Goal: Information Seeking & Learning: Compare options

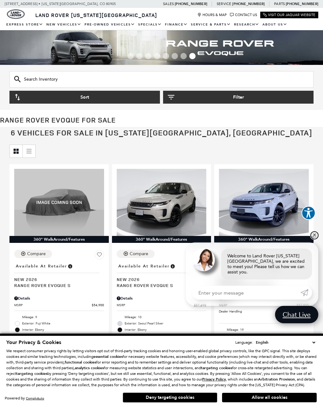
click at [317, 236] on link "✕" at bounding box center [314, 236] width 8 height 8
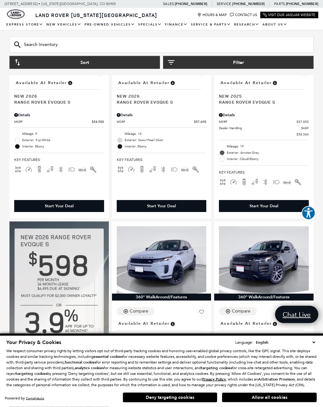
scroll to position [184, 0]
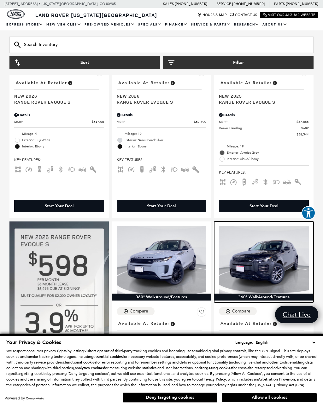
click at [286, 263] on img at bounding box center [264, 259] width 90 height 67
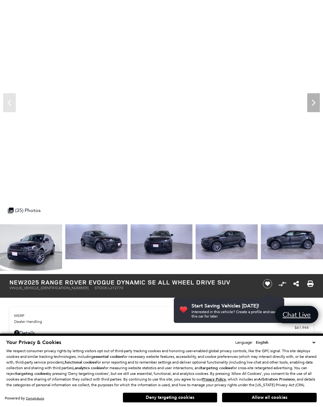
scroll to position [49, 0]
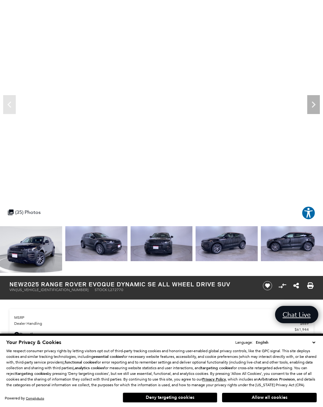
click at [130, 243] on img at bounding box center [161, 243] width 62 height 35
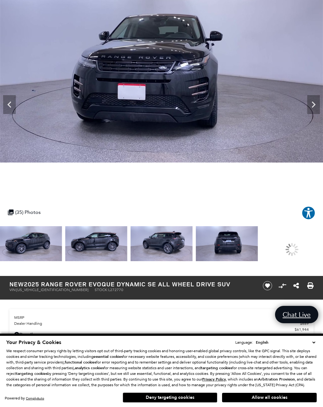
click at [116, 239] on img at bounding box center [96, 243] width 62 height 35
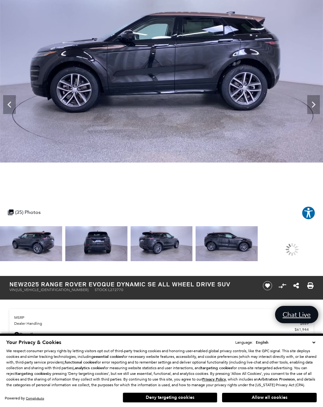
click at [116, 237] on img at bounding box center [96, 243] width 62 height 35
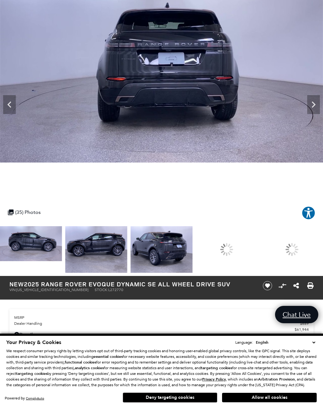
click at [127, 243] on img at bounding box center [96, 249] width 62 height 47
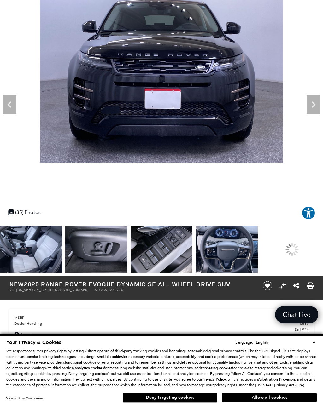
click at [101, 243] on img at bounding box center [96, 249] width 62 height 47
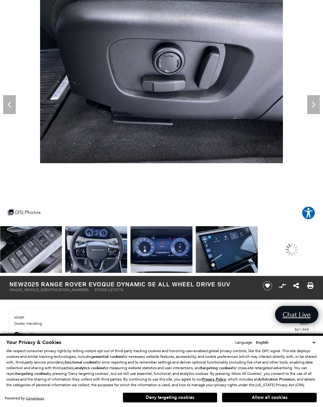
click at [106, 247] on img at bounding box center [96, 249] width 62 height 47
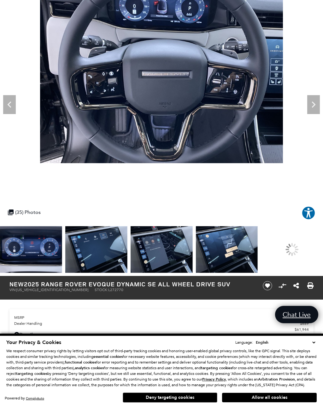
click at [111, 253] on img at bounding box center [96, 249] width 62 height 47
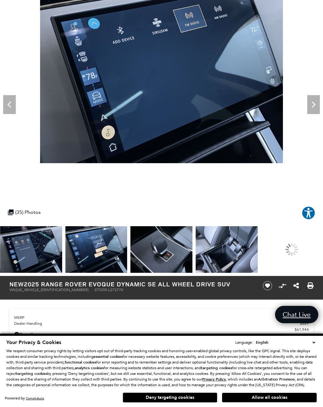
click at [116, 251] on img at bounding box center [96, 249] width 62 height 47
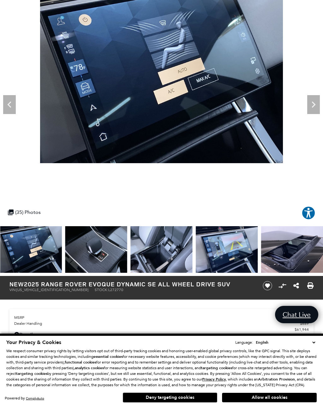
click at [130, 251] on img at bounding box center [161, 249] width 62 height 47
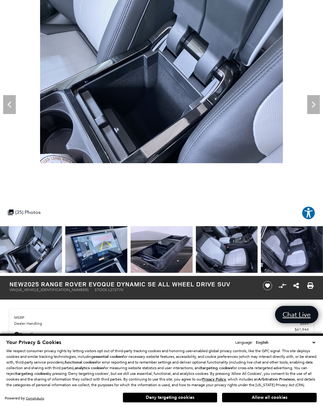
click at [130, 248] on img at bounding box center [161, 249] width 62 height 47
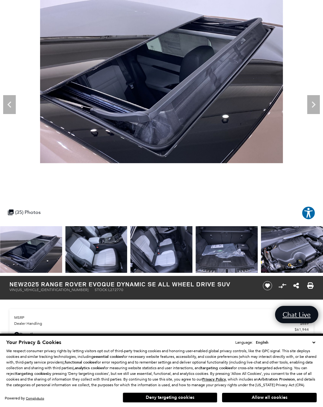
click at [130, 252] on img at bounding box center [161, 249] width 62 height 47
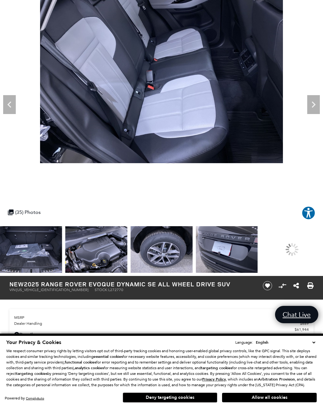
click at [103, 252] on img at bounding box center [96, 249] width 62 height 47
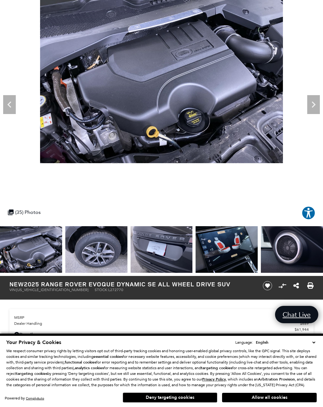
click at [107, 254] on img at bounding box center [96, 249] width 62 height 47
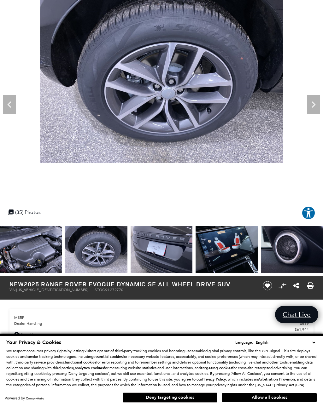
click at [161, 244] on img at bounding box center [161, 249] width 62 height 47
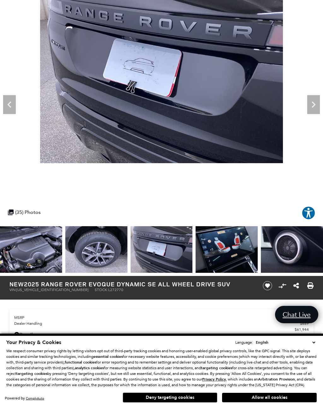
click at [154, 253] on img at bounding box center [161, 249] width 62 height 47
click at [154, 252] on img at bounding box center [161, 249] width 62 height 47
click at [217, 249] on img at bounding box center [226, 249] width 62 height 47
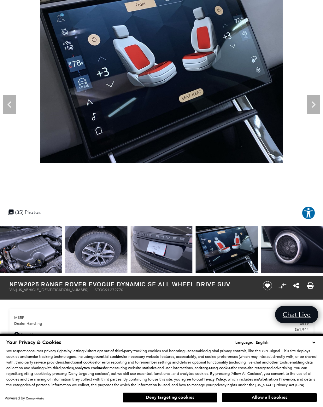
click at [289, 252] on img at bounding box center [292, 249] width 62 height 47
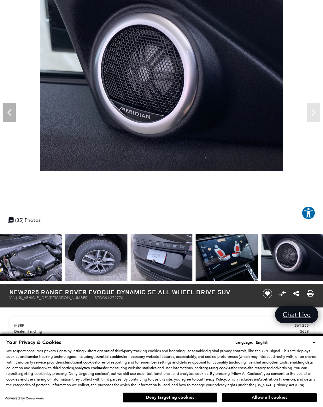
scroll to position [0, 0]
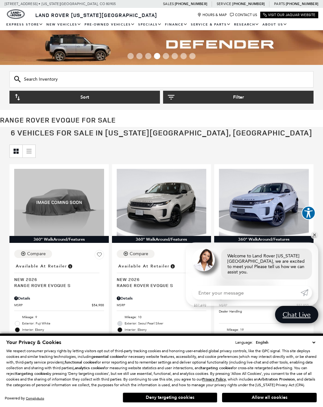
click at [118, 13] on span "Land Rover [US_STATE][GEOGRAPHIC_DATA]" at bounding box center [96, 15] width 122 height 7
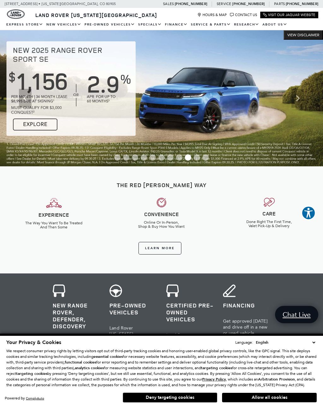
click at [0, 0] on link "View All Pre-Owned Vehicles" at bounding box center [0, 0] width 0 height 0
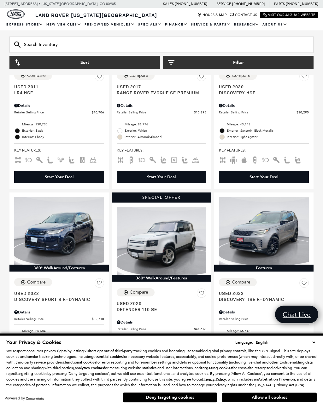
scroll to position [190, 0]
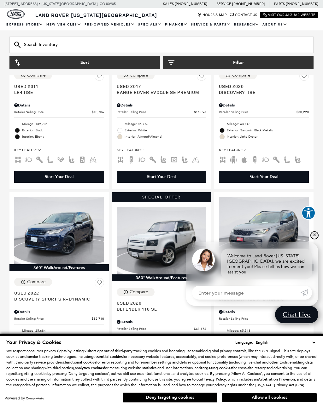
click at [313, 239] on link "✕" at bounding box center [314, 236] width 8 height 8
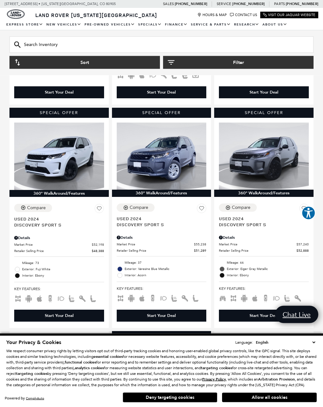
scroll to position [491, 0]
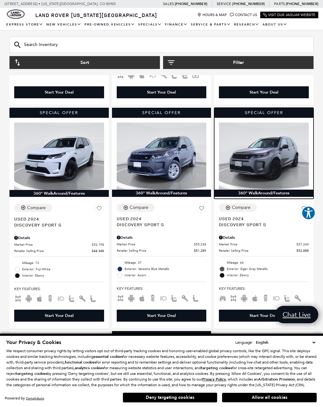
click at [272, 155] on img at bounding box center [264, 156] width 90 height 67
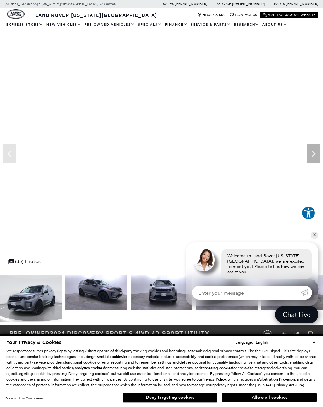
click at [130, 292] on img at bounding box center [161, 292] width 62 height 35
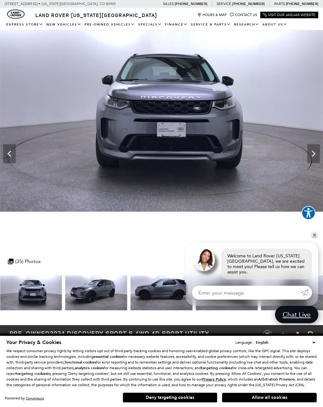
click at [130, 291] on img at bounding box center [161, 292] width 62 height 35
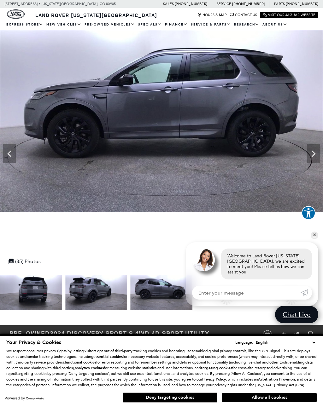
click at [127, 288] on img at bounding box center [96, 292] width 62 height 35
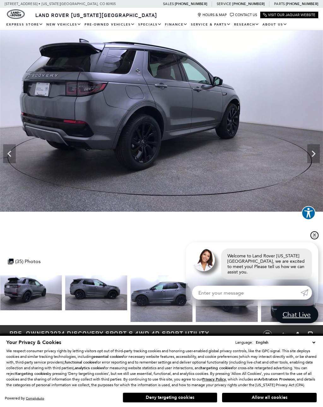
click at [312, 238] on link "✕" at bounding box center [314, 236] width 8 height 8
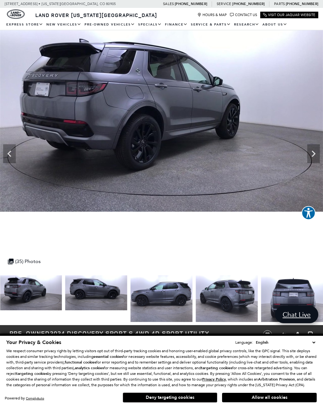
click at [130, 291] on img at bounding box center [161, 298] width 62 height 47
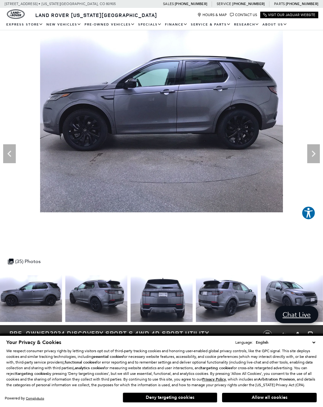
click at [130, 294] on img at bounding box center [161, 298] width 62 height 47
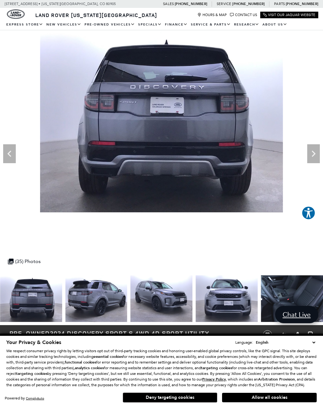
click at [130, 296] on img at bounding box center [161, 298] width 62 height 47
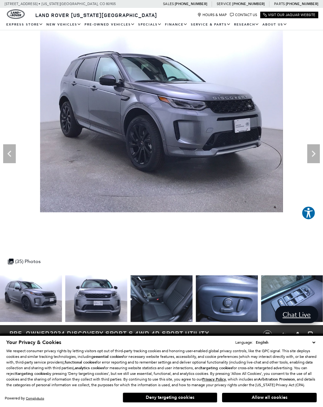
click at [130, 300] on img at bounding box center [161, 298] width 62 height 47
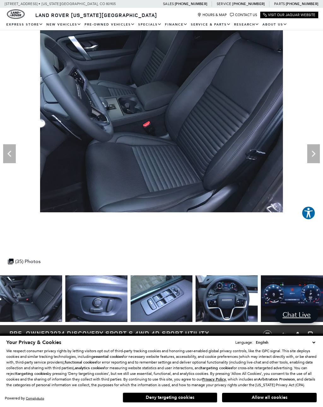
click at [130, 297] on img at bounding box center [161, 298] width 62 height 47
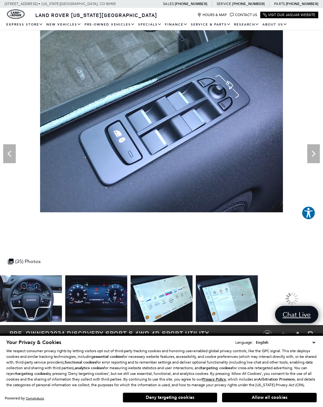
click at [99, 295] on img at bounding box center [96, 298] width 62 height 47
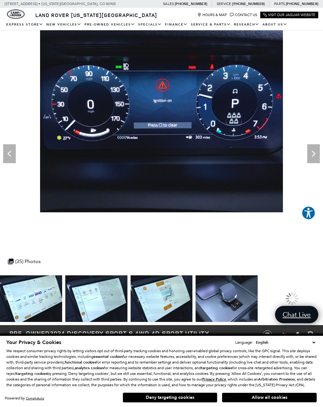
click at [109, 296] on img at bounding box center [96, 298] width 62 height 47
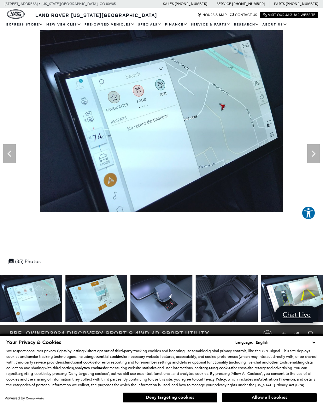
click at [130, 295] on img at bounding box center [161, 298] width 62 height 47
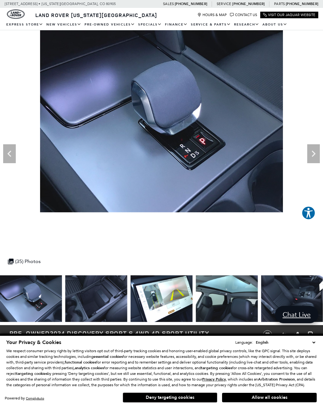
click at [53, 298] on img at bounding box center [31, 298] width 62 height 47
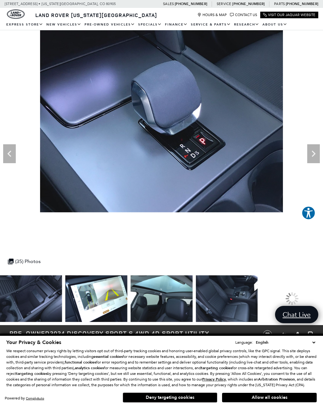
click at [97, 301] on img at bounding box center [96, 298] width 62 height 47
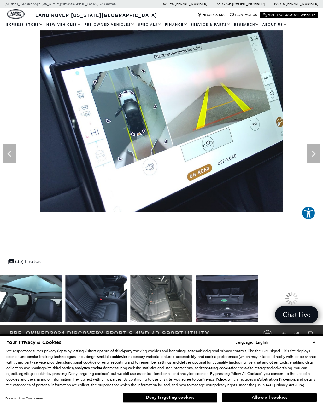
click at [104, 301] on img at bounding box center [96, 298] width 62 height 47
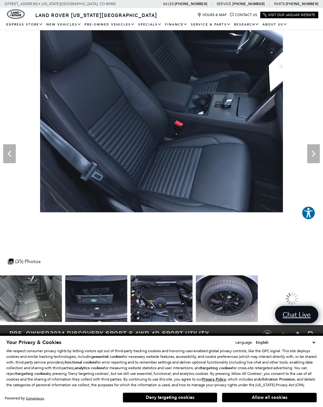
click at [110, 296] on img at bounding box center [96, 298] width 62 height 47
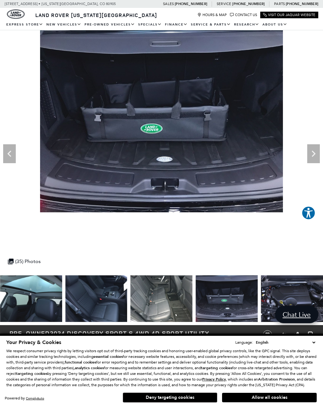
click at [195, 298] on img at bounding box center [226, 298] width 62 height 47
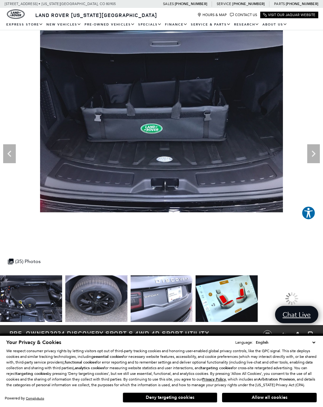
click at [97, 300] on img at bounding box center [96, 298] width 62 height 47
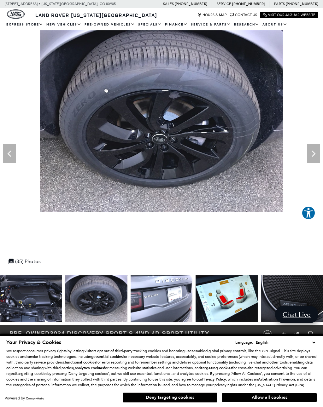
click at [102, 296] on img at bounding box center [96, 298] width 62 height 47
click at [161, 295] on img at bounding box center [161, 298] width 62 height 47
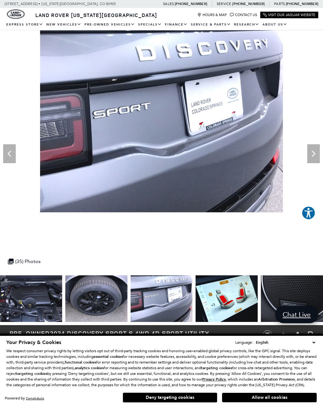
click at [164, 295] on img at bounding box center [161, 298] width 62 height 47
click at [231, 307] on img at bounding box center [226, 298] width 62 height 47
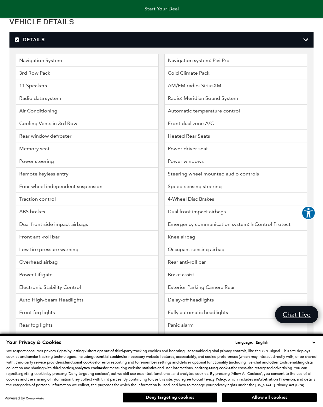
scroll to position [1113, 0]
click at [207, 80] on li "Cold Climate Pack" at bounding box center [235, 73] width 143 height 13
